Goal: Information Seeking & Learning: Learn about a topic

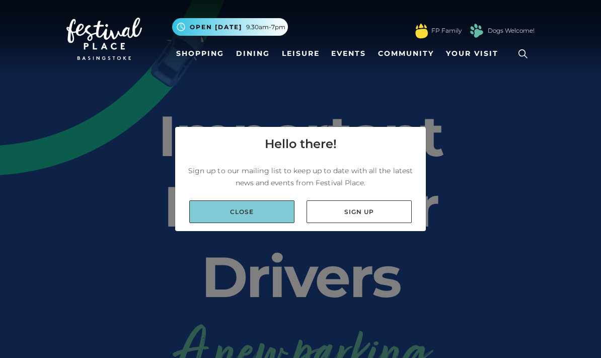
click at [269, 223] on link "Close" at bounding box center [241, 211] width 105 height 23
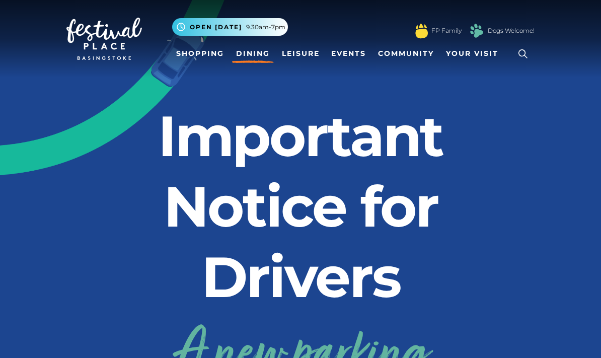
click at [250, 61] on link "Dining" at bounding box center [253, 53] width 42 height 19
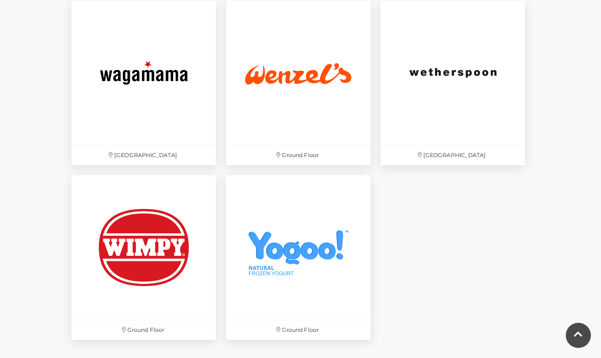
scroll to position [2948, 0]
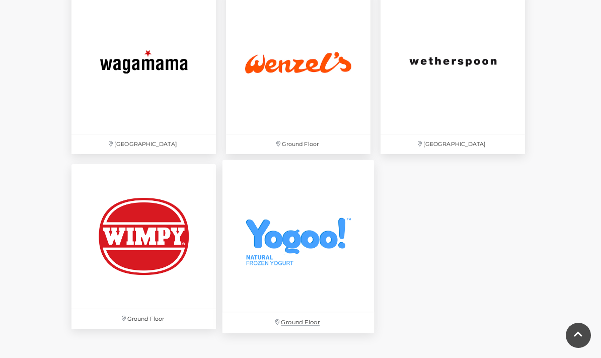
click at [321, 254] on img at bounding box center [297, 234] width 151 height 151
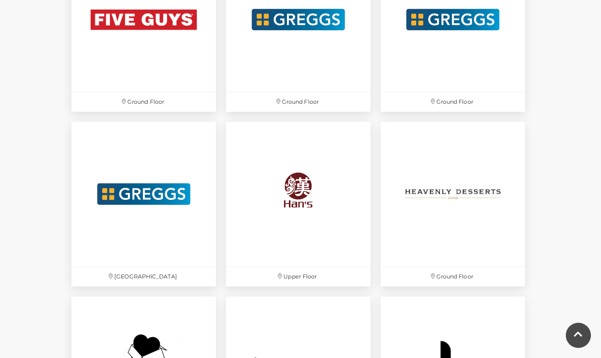
scroll to position [1766, 0]
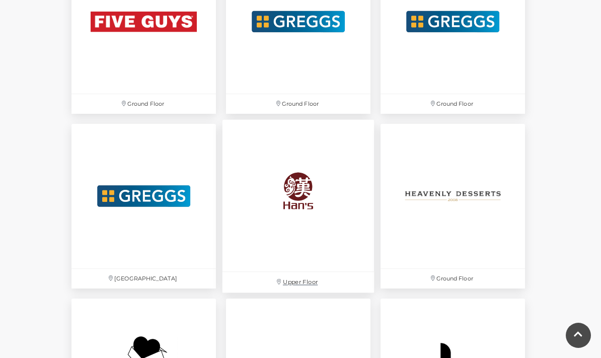
click at [308, 205] on img at bounding box center [297, 195] width 151 height 151
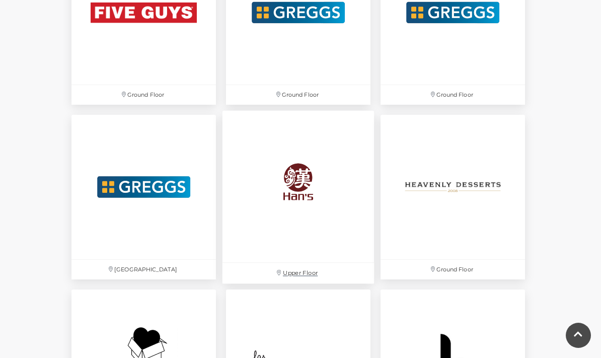
scroll to position [1773, 0]
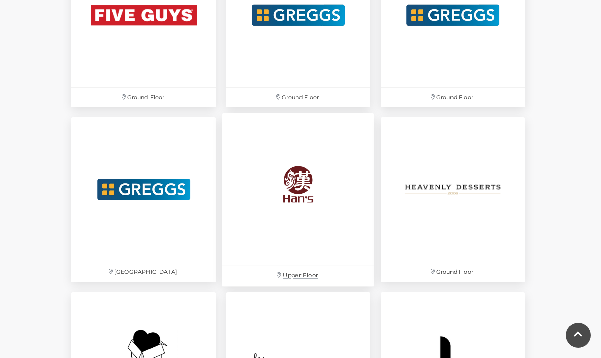
click at [304, 190] on img at bounding box center [297, 188] width 151 height 151
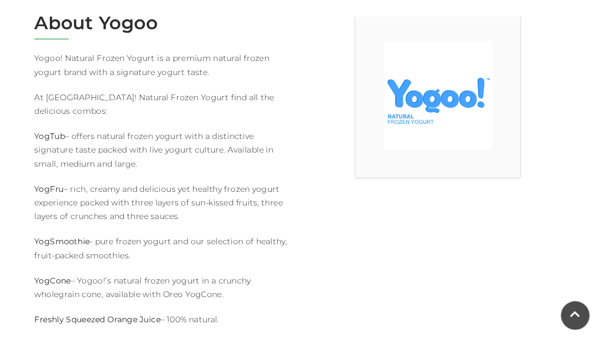
scroll to position [307, 0]
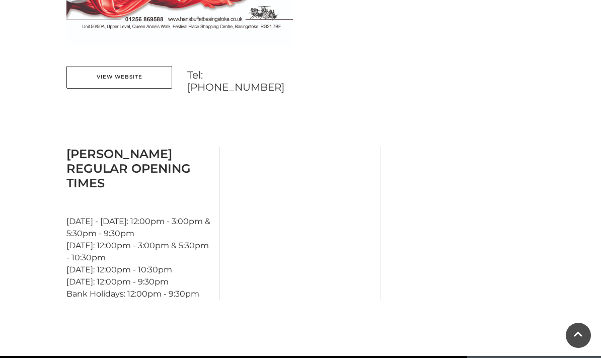
scroll to position [797, 0]
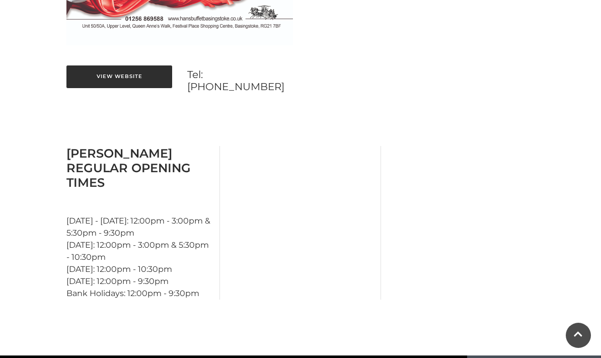
click at [94, 76] on link "View Website" at bounding box center [119, 76] width 106 height 23
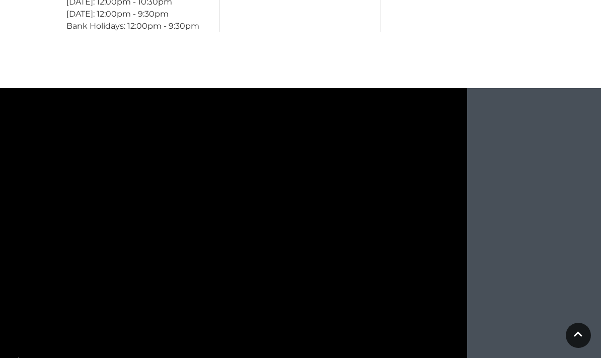
scroll to position [1061, 0]
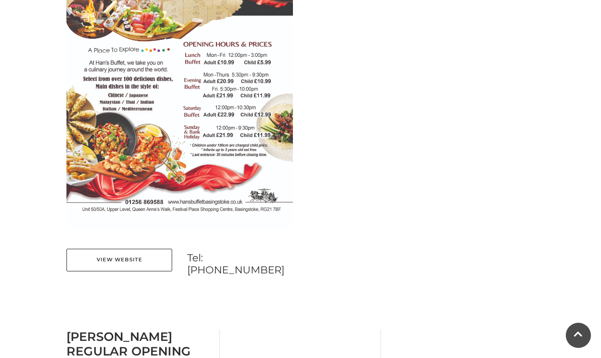
scroll to position [647, 0]
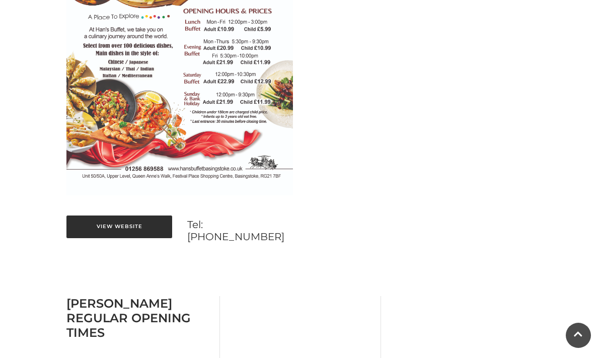
click at [122, 224] on link "View Website" at bounding box center [119, 226] width 106 height 23
